Goal: Navigation & Orientation: Find specific page/section

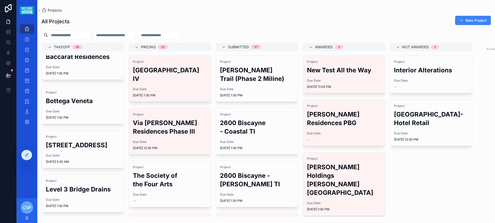
scroll to position [131, 0]
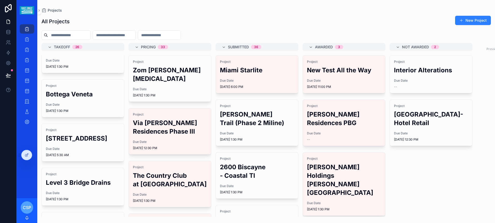
scroll to position [196, 0]
